Goal: Use online tool/utility: Utilize a website feature to perform a specific function

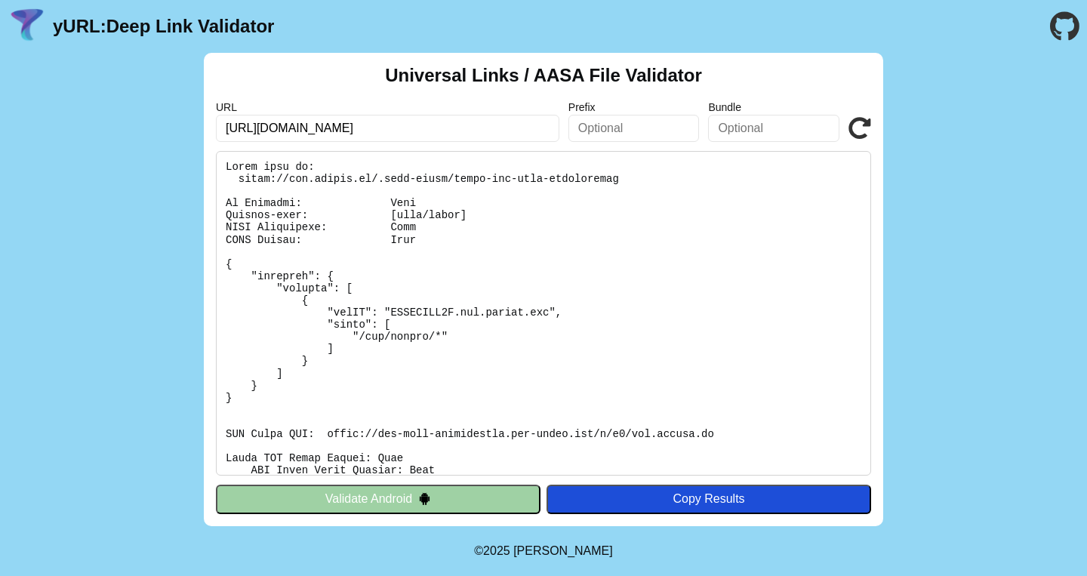
drag, startPoint x: 967, startPoint y: 113, endPoint x: 681, endPoint y: 113, distance: 285.2
click at [967, 112] on div "Universal Links / AASA File Validator URL https://www.yioyio.cn/app/wechat Pref…" at bounding box center [543, 289] width 1087 height 473
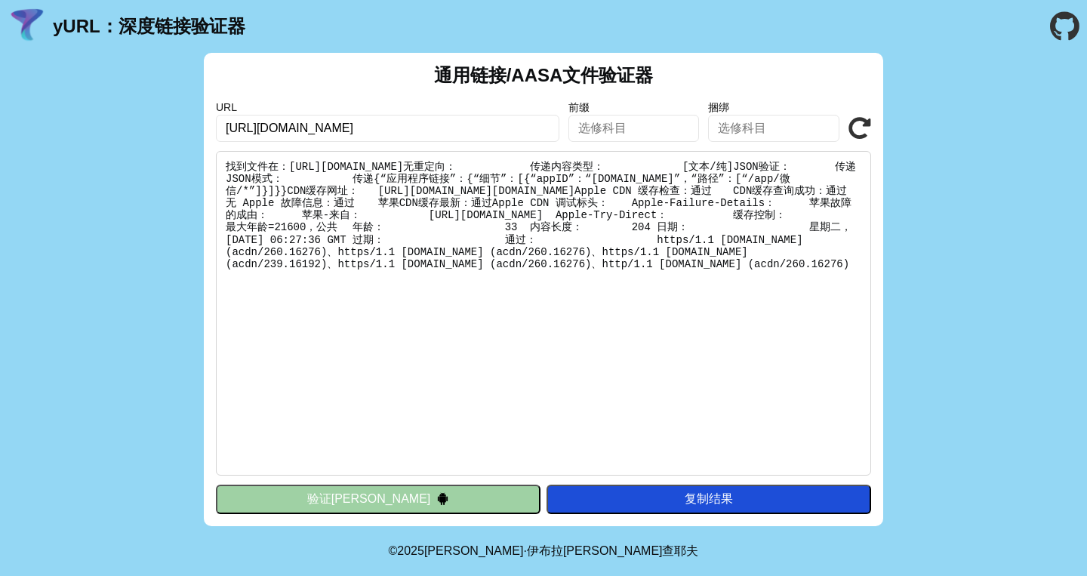
click at [436, 499] on img at bounding box center [442, 498] width 13 height 13
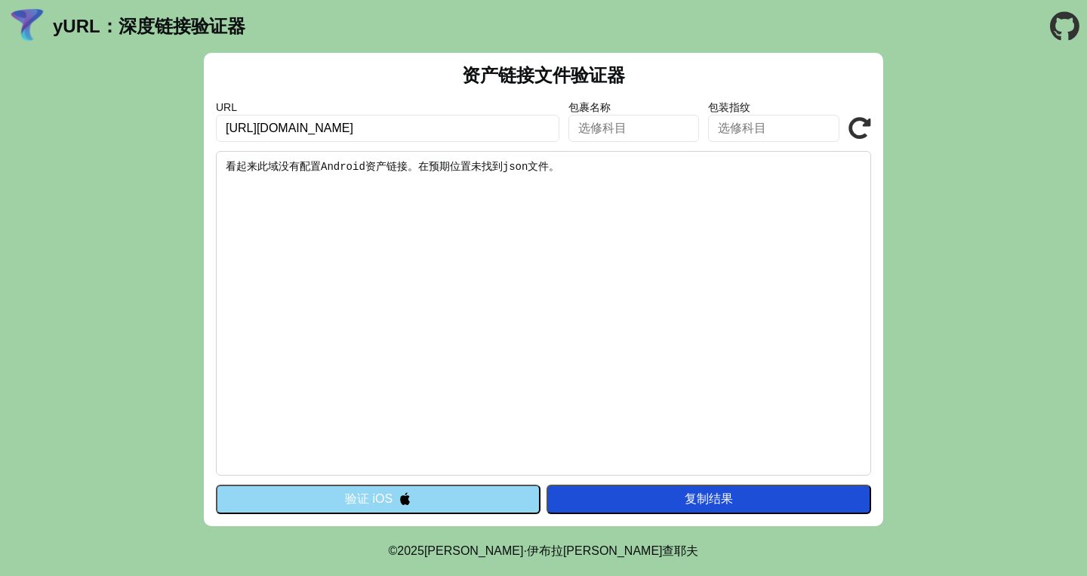
click at [390, 495] on button "验证 iOS" at bounding box center [378, 498] width 324 height 29
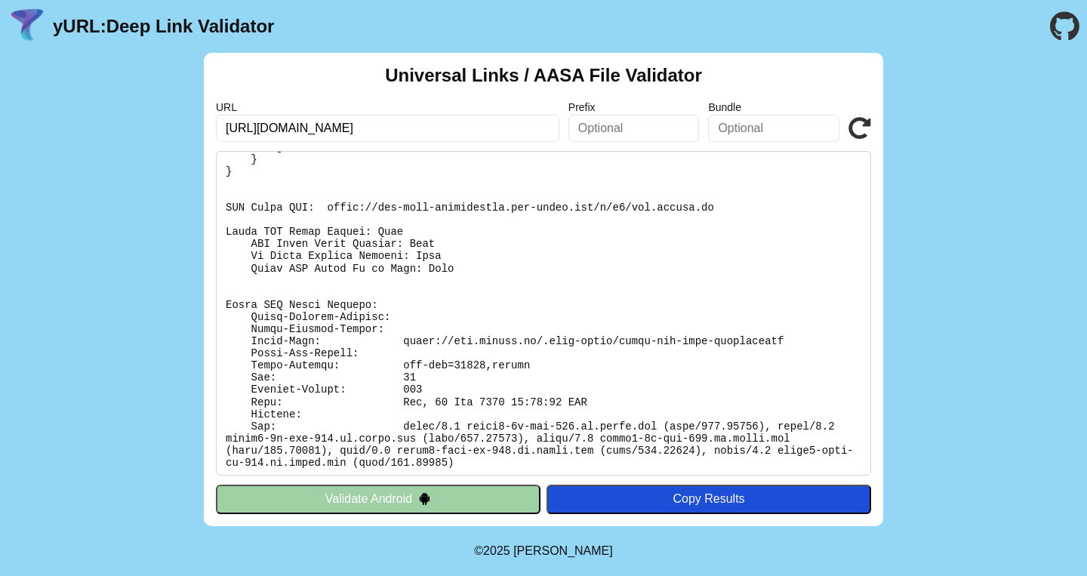
scroll to position [226, 0]
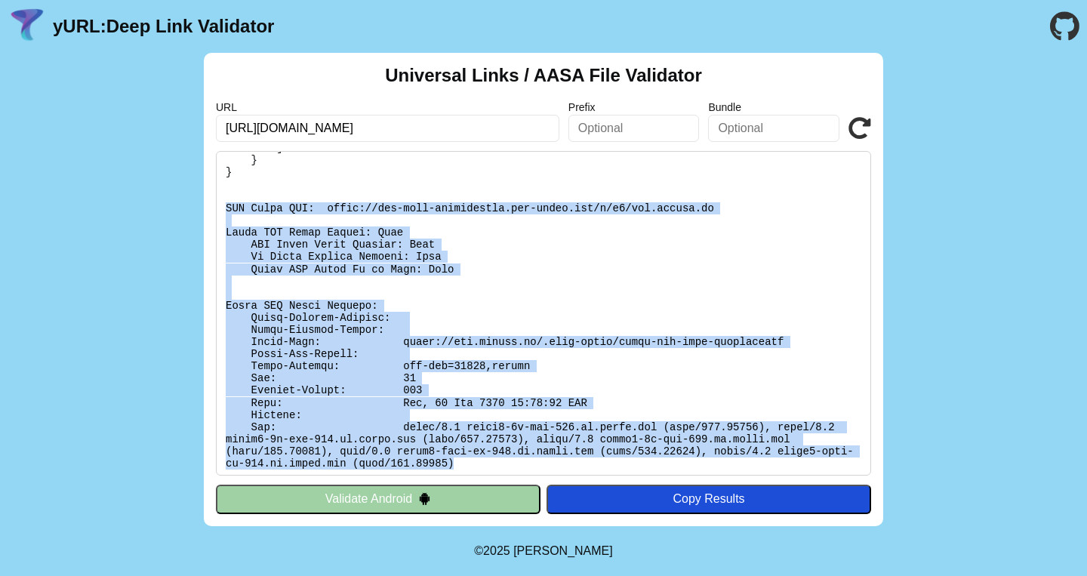
drag, startPoint x: 461, startPoint y: 460, endPoint x: 207, endPoint y: 207, distance: 358.5
click at [207, 207] on div "Universal Links / AASA File Validator URL [URL][DOMAIN_NAME] Prefix Bundle Vali…" at bounding box center [543, 289] width 679 height 473
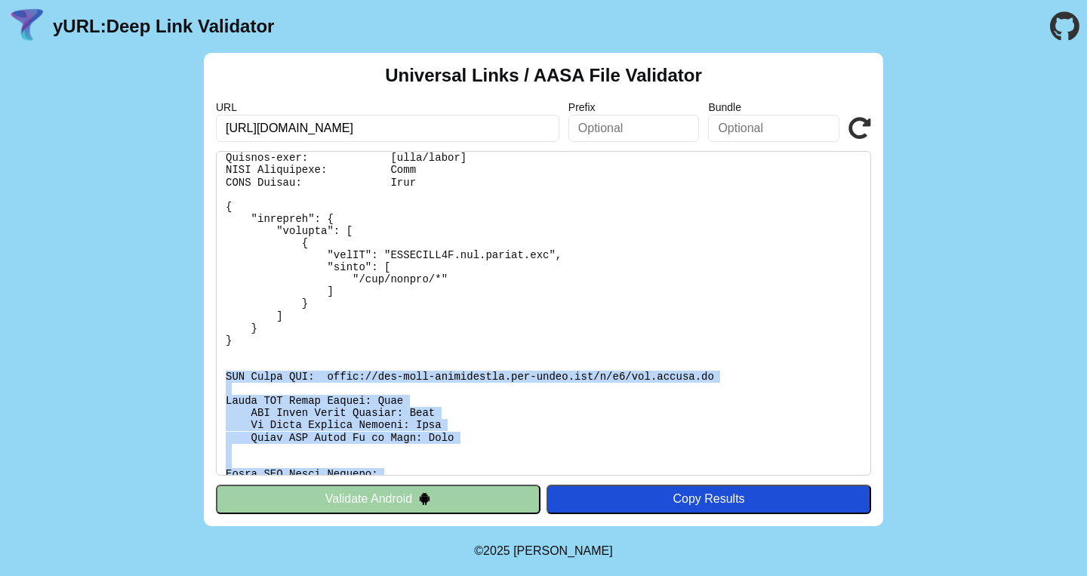
scroll to position [46, 0]
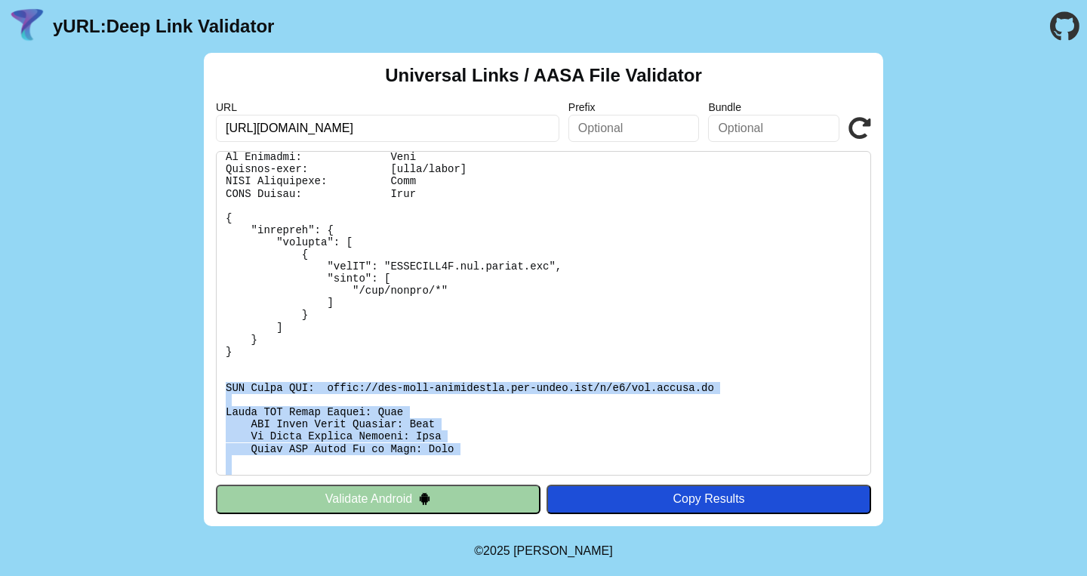
copy pre "CDN Cache URL: https://app-site-association.cdn-apple.com/a/v1/www.yioyio.cn Ap…"
click at [373, 504] on button "Validate Android" at bounding box center [378, 498] width 324 height 29
click at [432, 134] on input "[URL][DOMAIN_NAME]" at bounding box center [387, 128] width 343 height 27
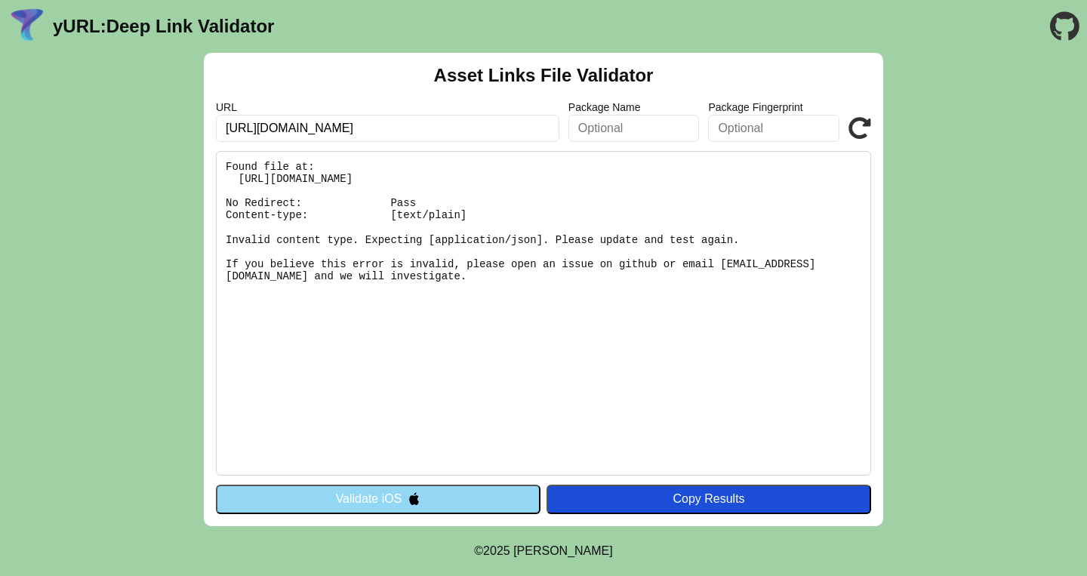
click at [163, 243] on div "Asset Links File Validator URL [URL][DOMAIN_NAME] Package Name Package Fingerpr…" at bounding box center [543, 289] width 1087 height 473
click at [458, 340] on pre "Found file at: [URL][DOMAIN_NAME] No Redirect: Pass Content-type: [text/plain] …" at bounding box center [543, 313] width 655 height 324
drag, startPoint x: 239, startPoint y: 179, endPoint x: 651, endPoint y: 206, distance: 412.9
click at [656, 194] on pre "Found file at: [URL][DOMAIN_NAME] No Redirect: Pass Content-type: [text/plain] …" at bounding box center [543, 313] width 655 height 324
click at [653, 246] on pre "Found file at: [URL][DOMAIN_NAME] No Redirect: Pass Content-type: [text/plain] …" at bounding box center [543, 313] width 655 height 324
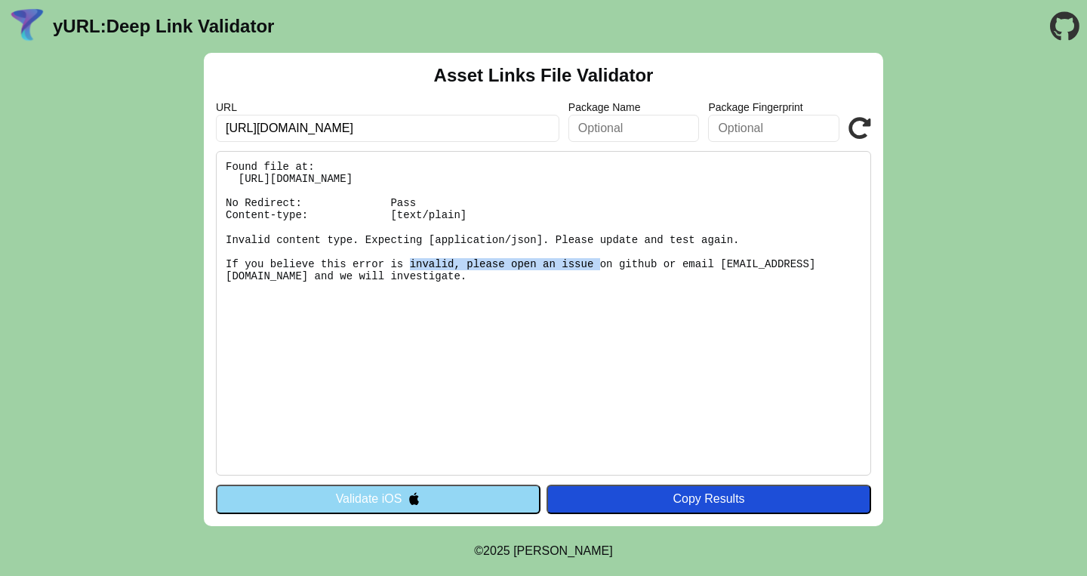
drag, startPoint x: 744, startPoint y: 233, endPoint x: 333, endPoint y: 262, distance: 412.2
click at [337, 263] on pre "Found file at: [URL][DOMAIN_NAME] No Redirect: Pass Content-type: [text/plain] …" at bounding box center [543, 313] width 655 height 324
click at [638, 330] on pre "Found file at: [URL][DOMAIN_NAME] No Redirect: Pass Content-type: [text/plain] …" at bounding box center [543, 313] width 655 height 324
drag, startPoint x: 626, startPoint y: 338, endPoint x: 237, endPoint y: 198, distance: 413.9
click at [172, 166] on div "Asset Links File Validator URL [URL][DOMAIN_NAME] Package Name Package Fingerpr…" at bounding box center [543, 289] width 1087 height 473
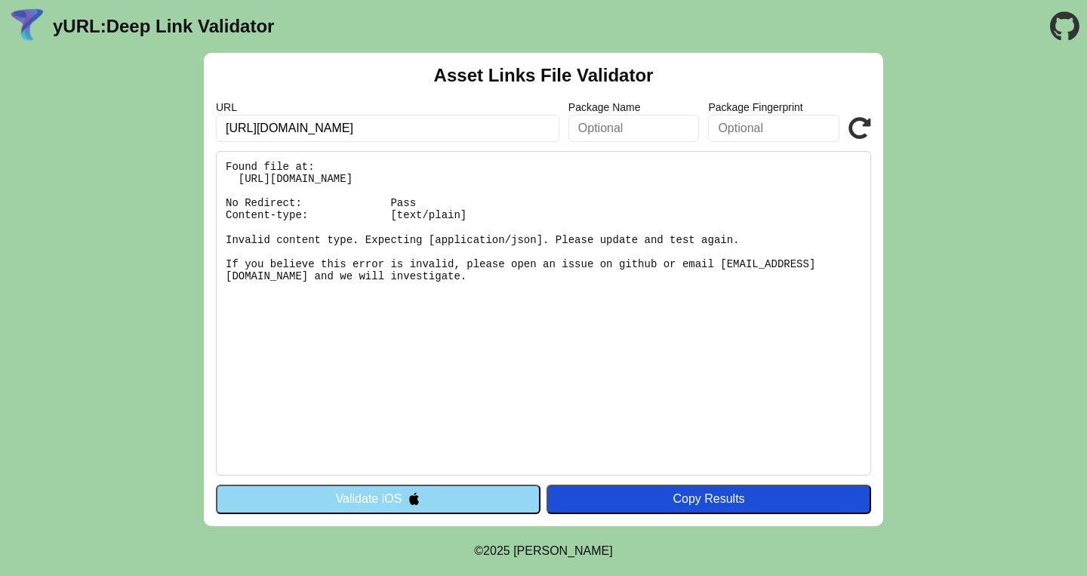
click at [526, 349] on pre "Found file at: [URL][DOMAIN_NAME] No Redirect: Pass Content-type: [text/plain] …" at bounding box center [543, 313] width 655 height 324
